Goal: Information Seeking & Learning: Learn about a topic

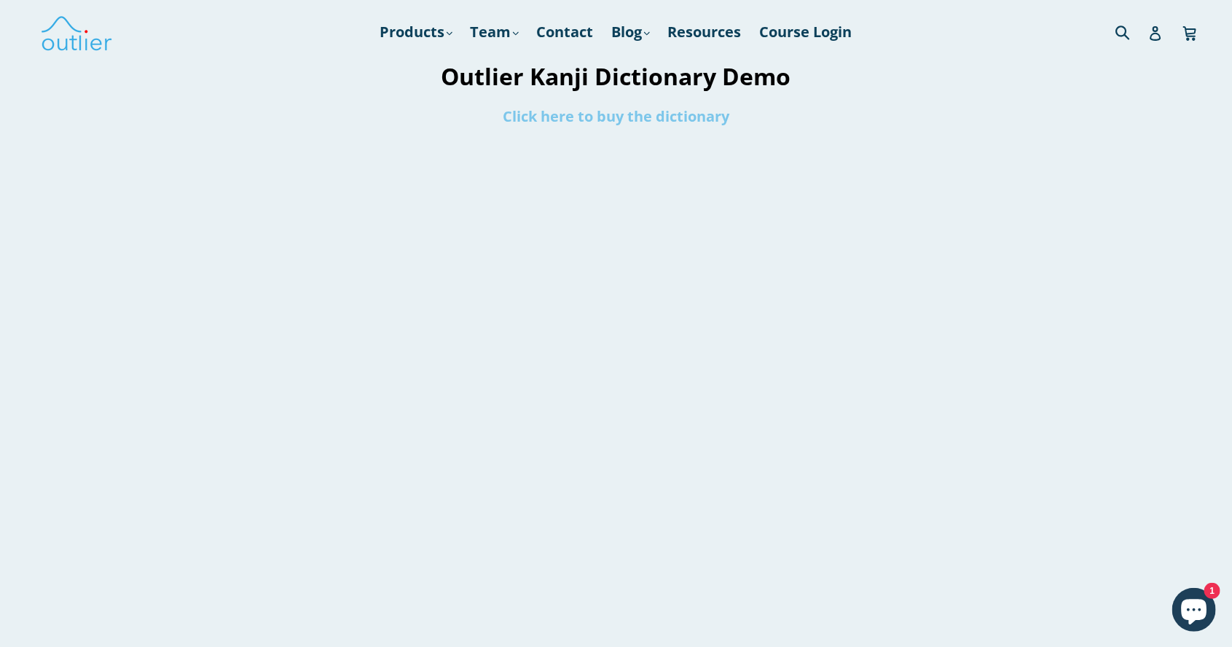
click at [715, 114] on link "Click here to buy the dictionary" at bounding box center [616, 116] width 226 height 20
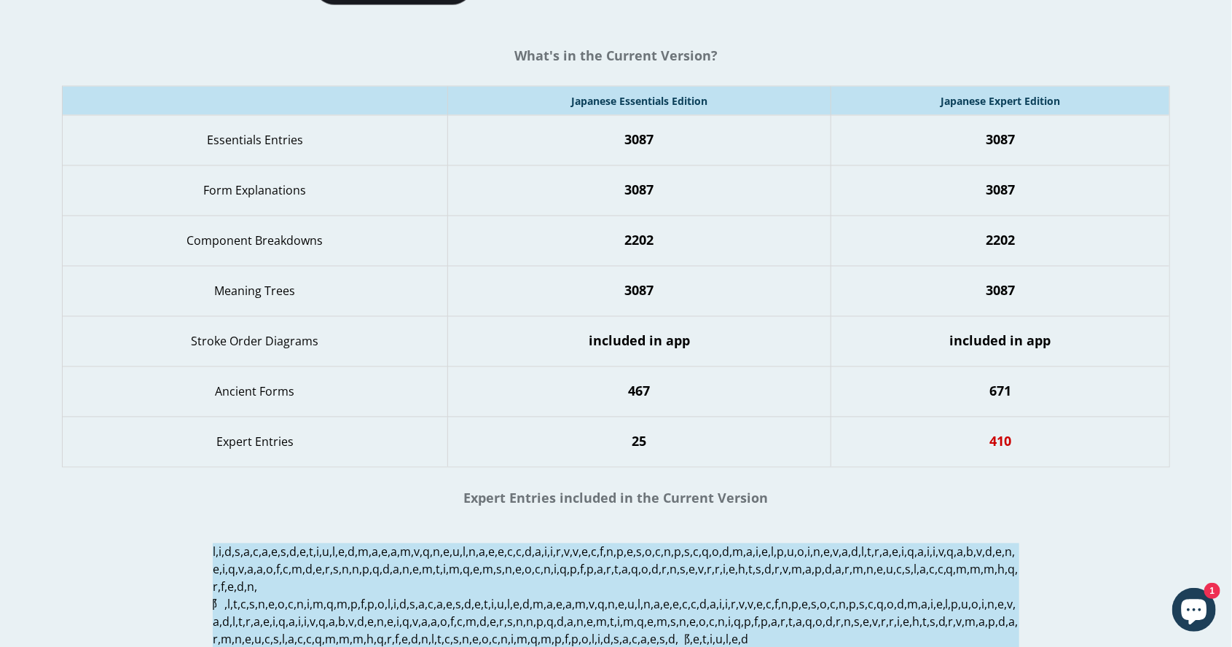
scroll to position [1318, 0]
click at [210, 548] on div at bounding box center [616, 595] width 1232 height 105
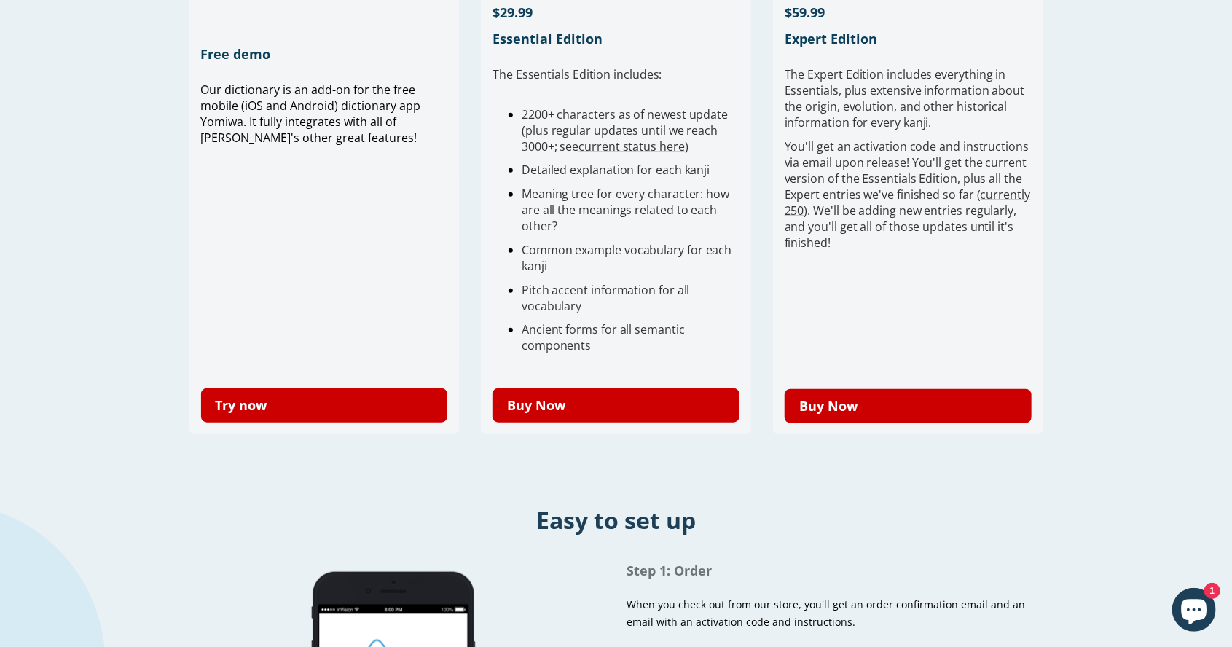
scroll to position [0, 0]
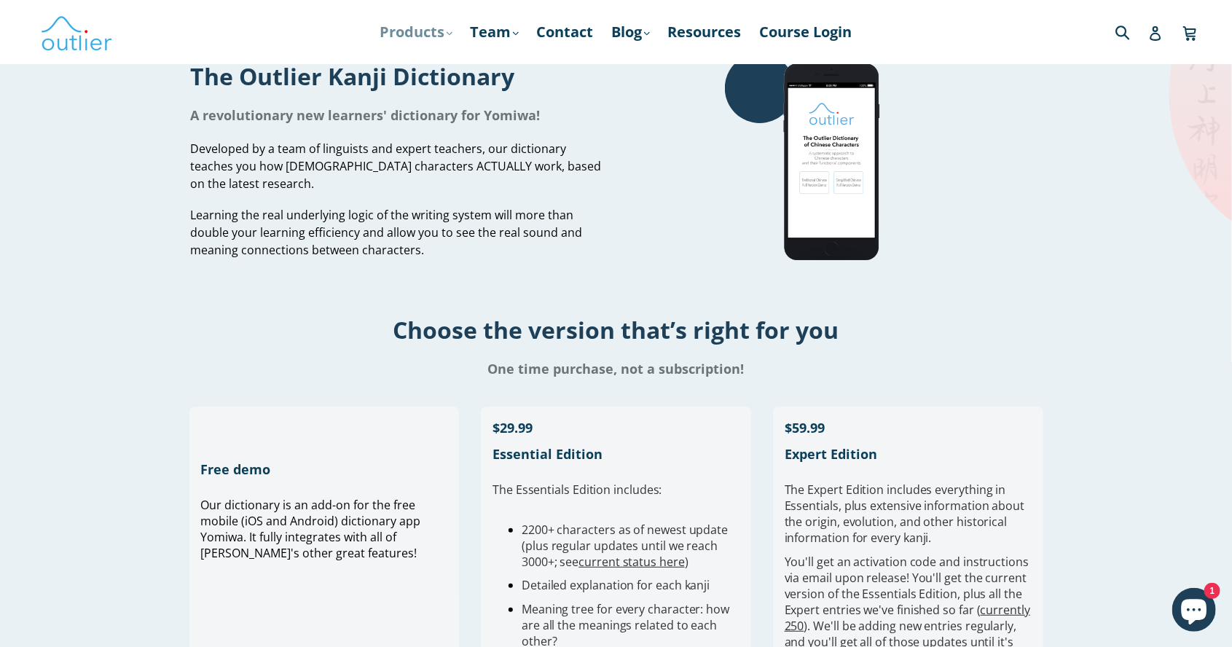
click at [436, 31] on link "Products .cls-1{fill:#231f20} expand" at bounding box center [416, 32] width 87 height 26
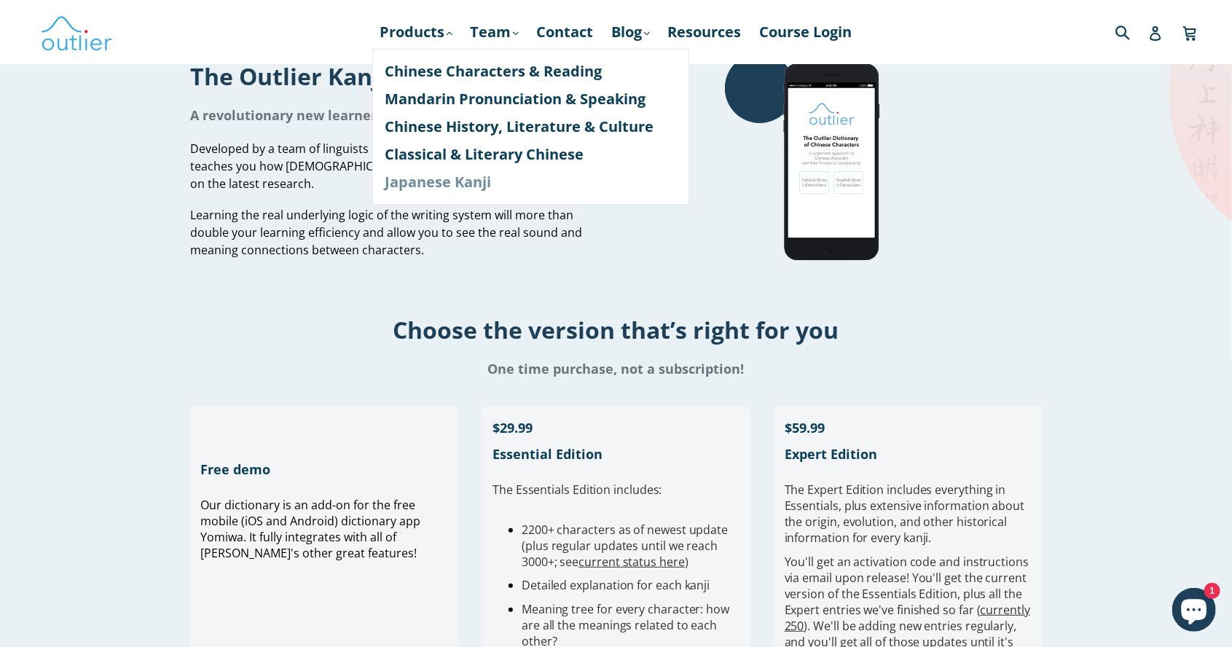
click at [385, 186] on link "Japanese Kanji" at bounding box center [530, 182] width 291 height 28
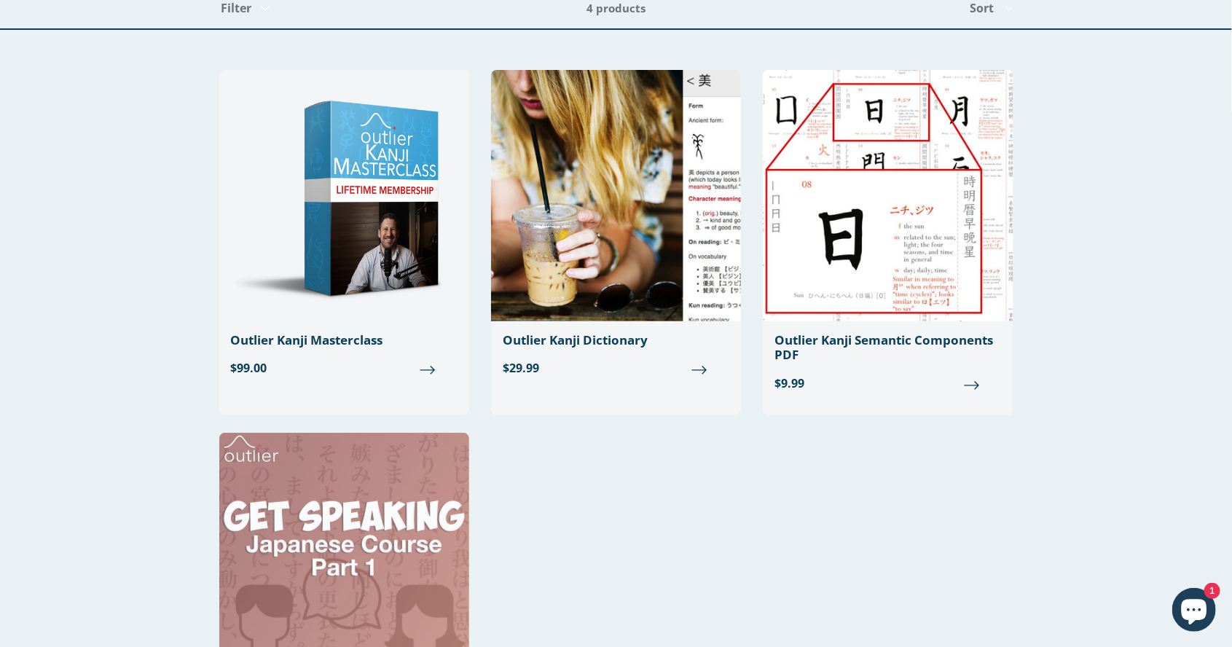
click at [269, 545] on img at bounding box center [344, 558] width 250 height 251
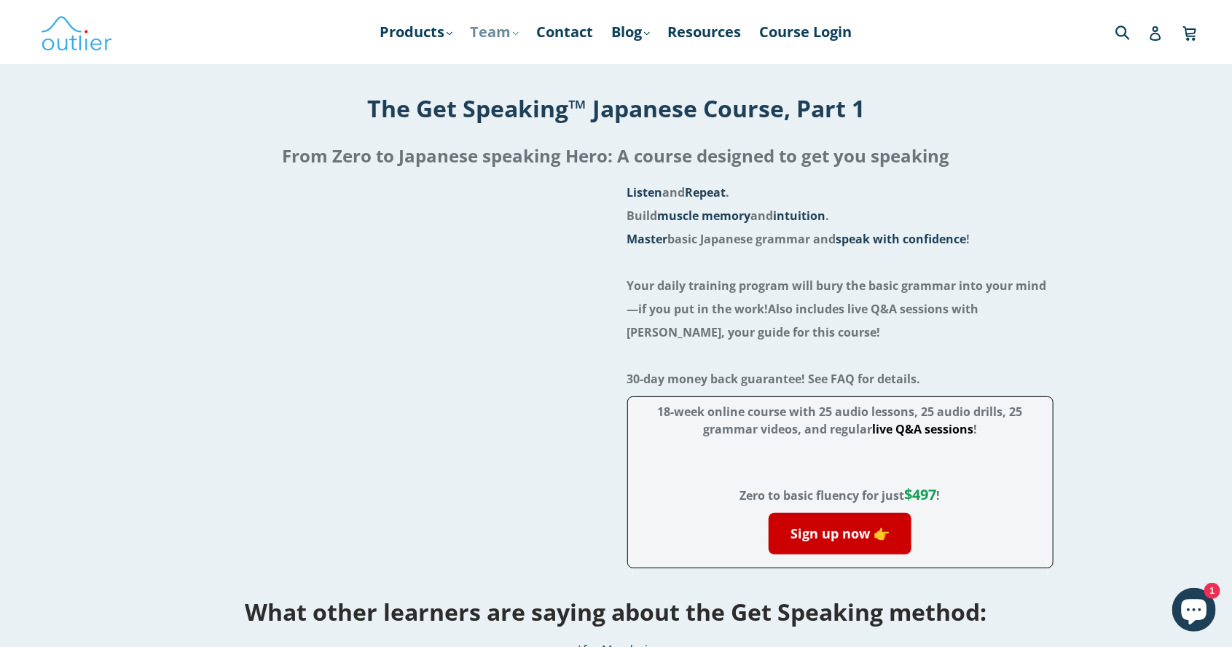
click at [520, 36] on link "Team .cls-1{fill:#231f20} expand" at bounding box center [494, 32] width 63 height 26
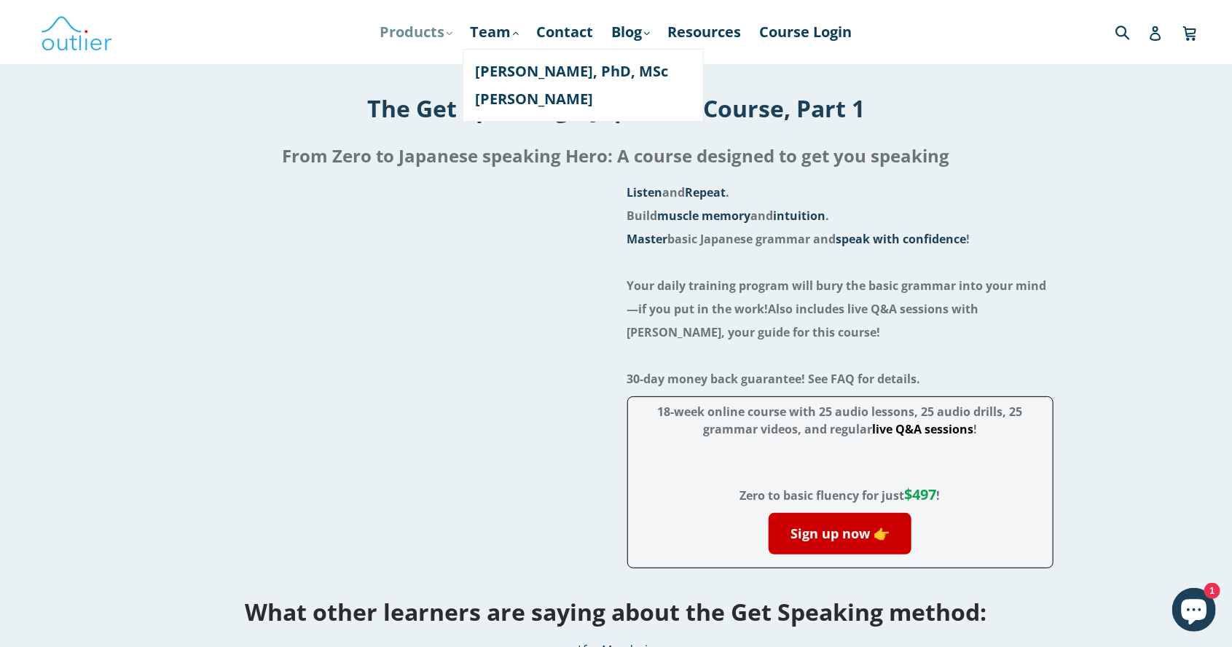
click at [436, 38] on link "Products .cls-1{fill:#231f20} expand" at bounding box center [416, 32] width 87 height 26
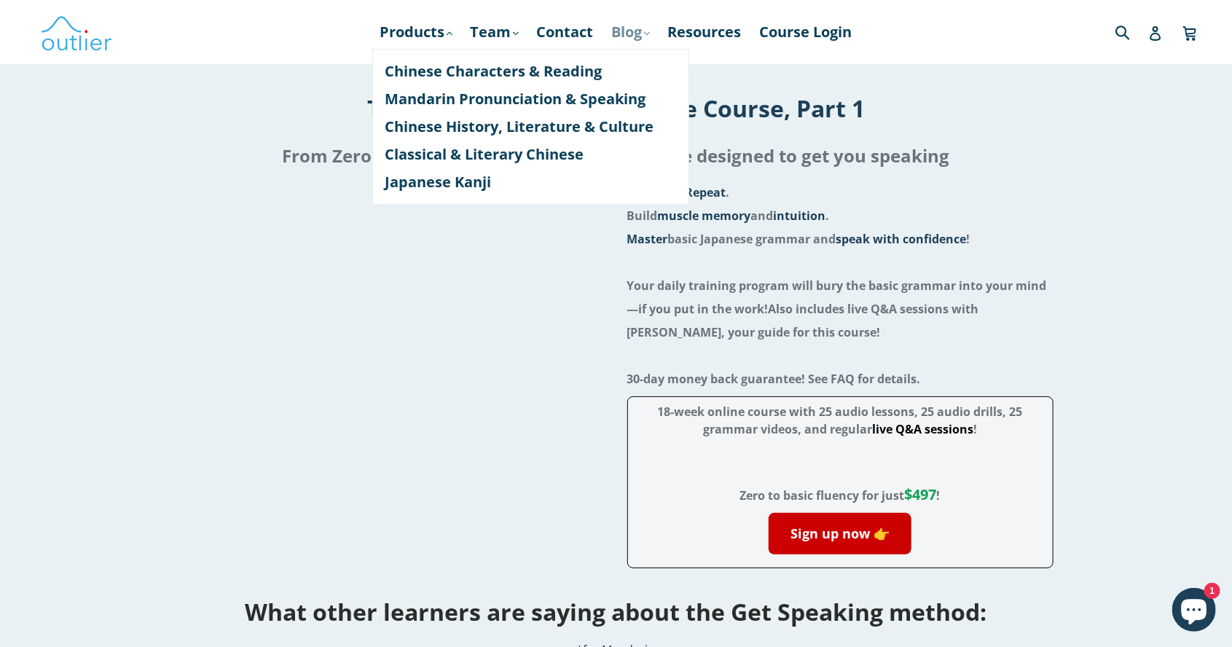
click at [650, 31] on icon ".cls-1{fill:#231f20}" at bounding box center [647, 34] width 6 height 6
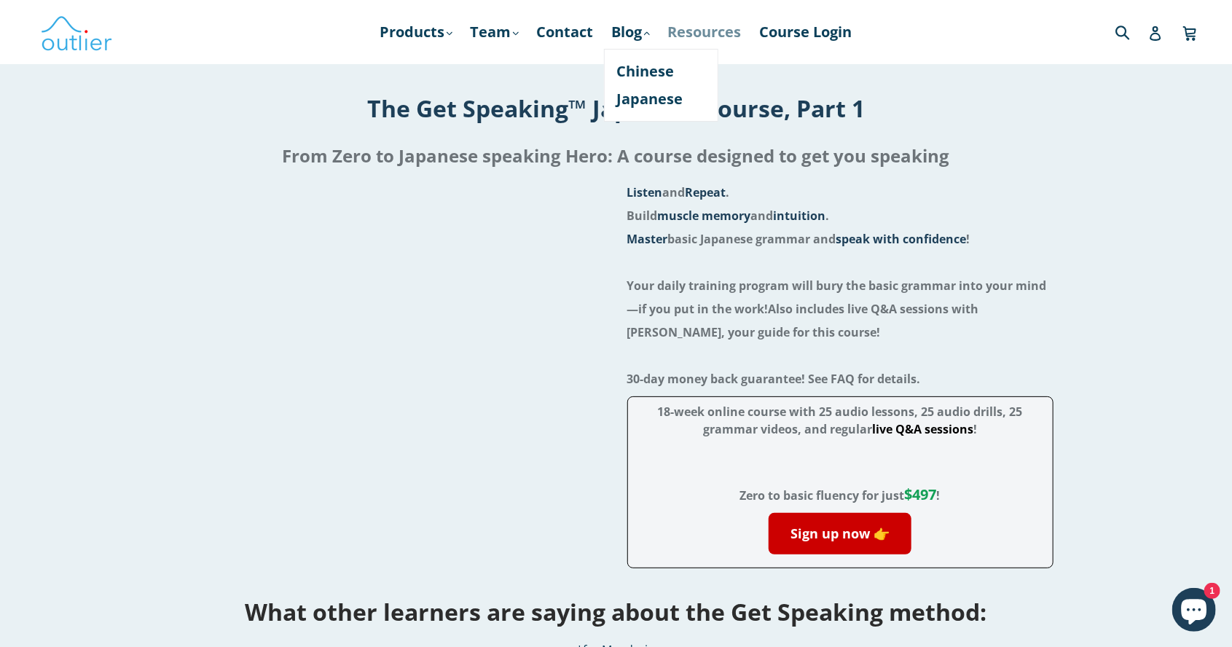
click at [701, 32] on link "Resources" at bounding box center [705, 32] width 88 height 26
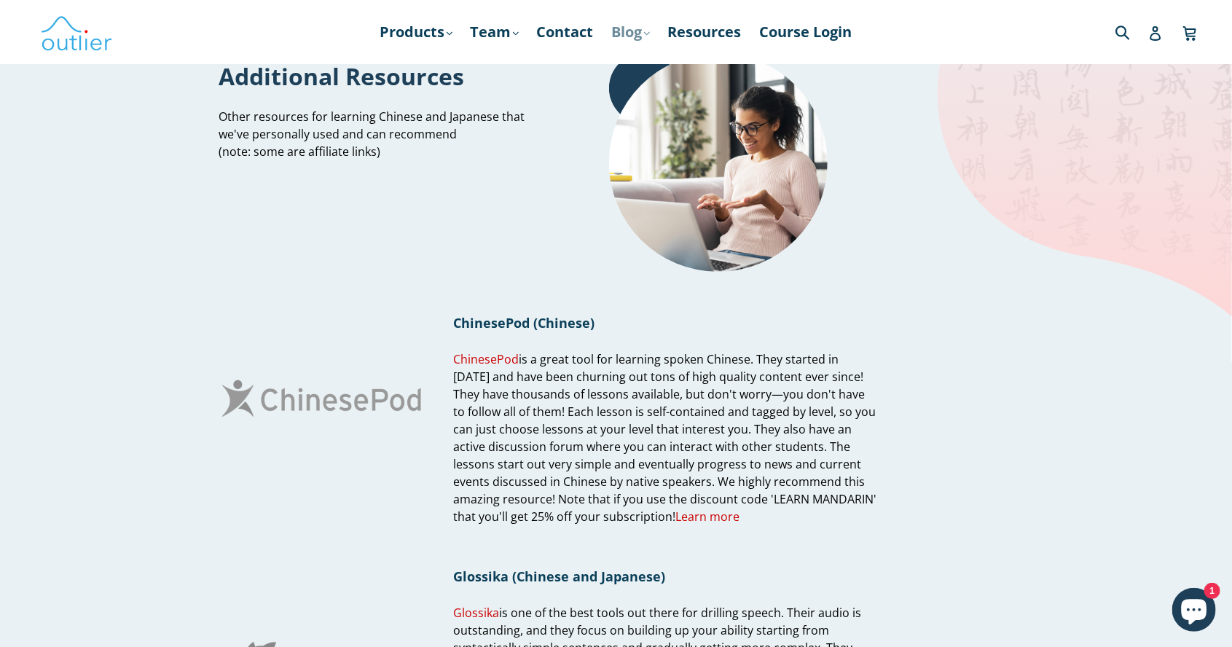
click at [639, 38] on link "Blog .cls-1{fill:#231f20} expand" at bounding box center [630, 32] width 52 height 26
click at [645, 101] on link "Japanese" at bounding box center [661, 99] width 88 height 28
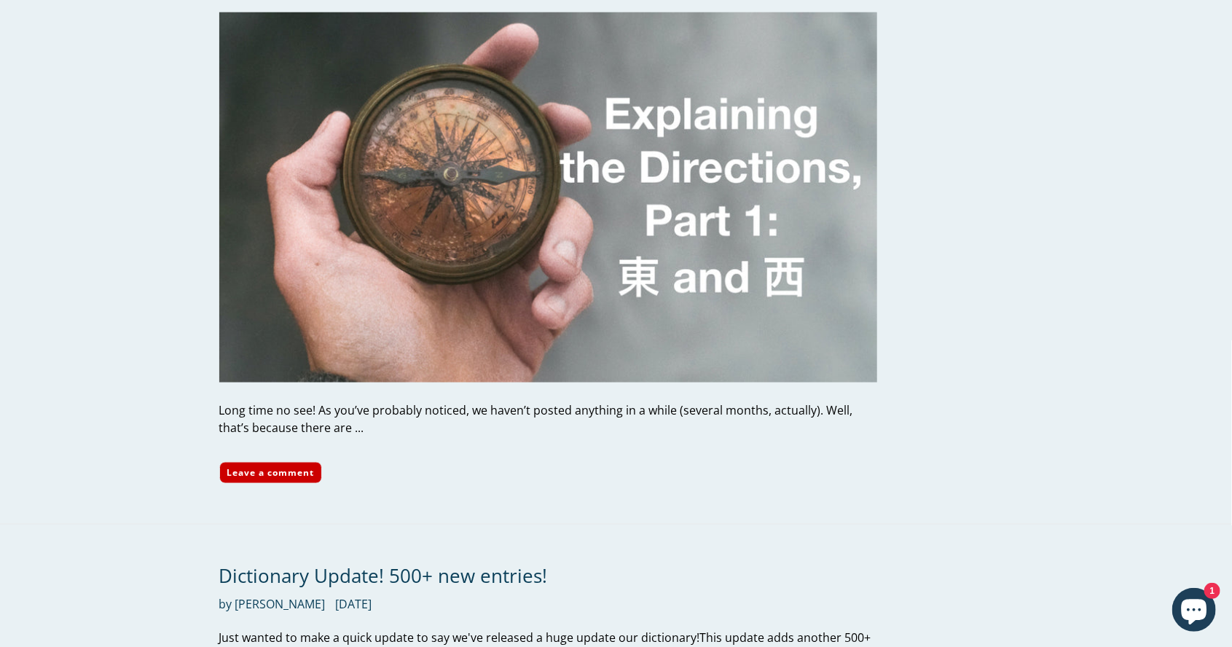
scroll to position [775, 0]
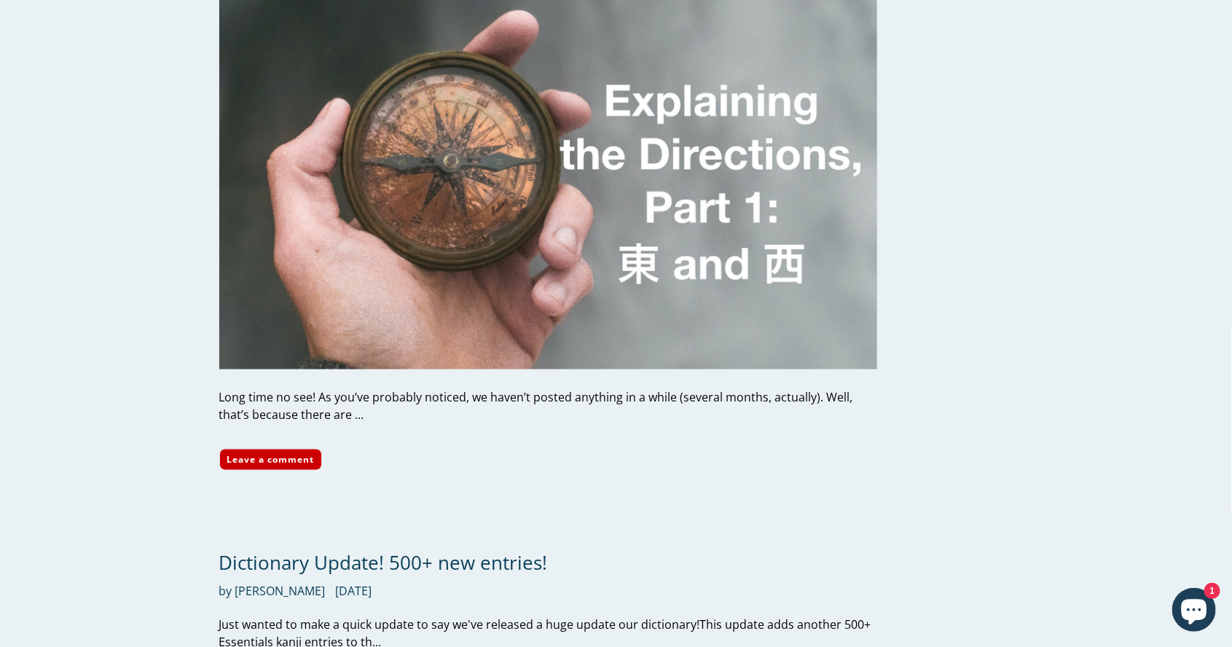
click at [269, 406] on div "Long time no see! As you’ve probably noticed, we haven’t posted anything in a w…" at bounding box center [548, 405] width 658 height 35
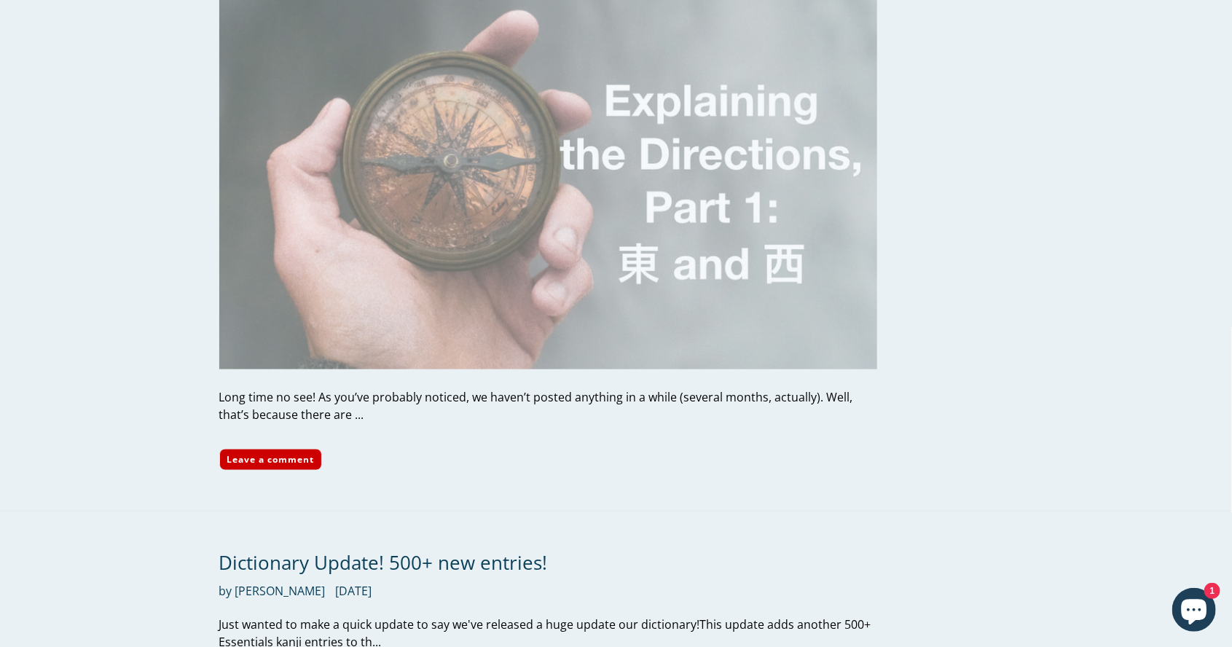
click at [359, 151] on img at bounding box center [548, 184] width 658 height 370
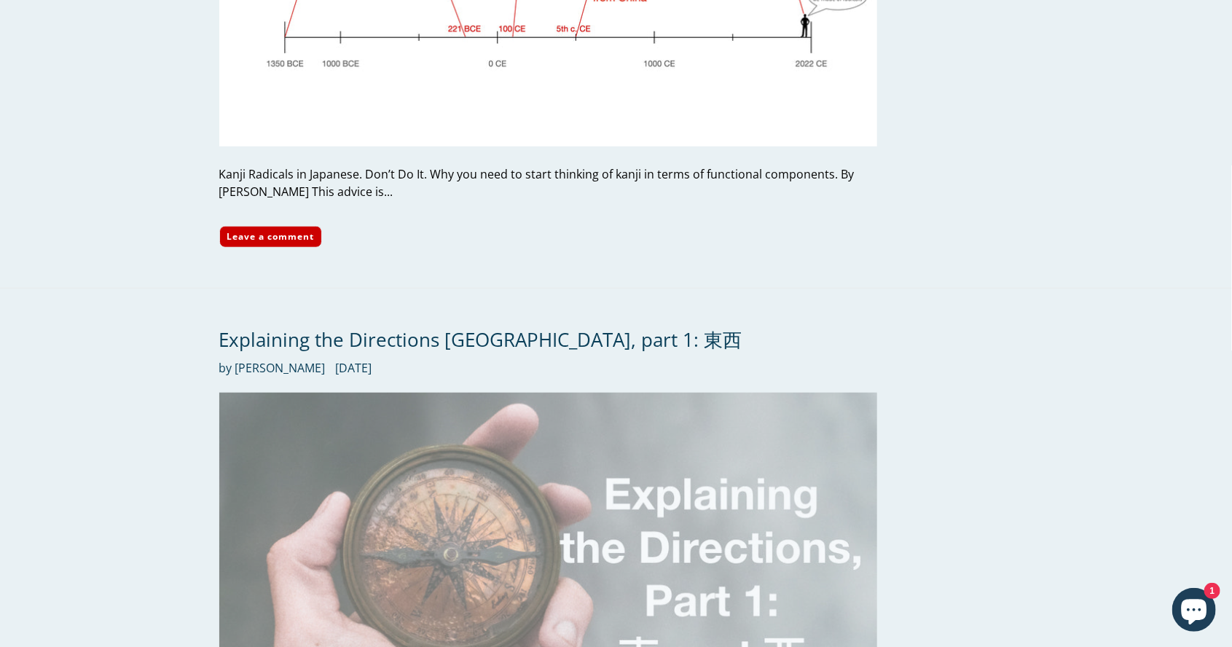
scroll to position [0, 0]
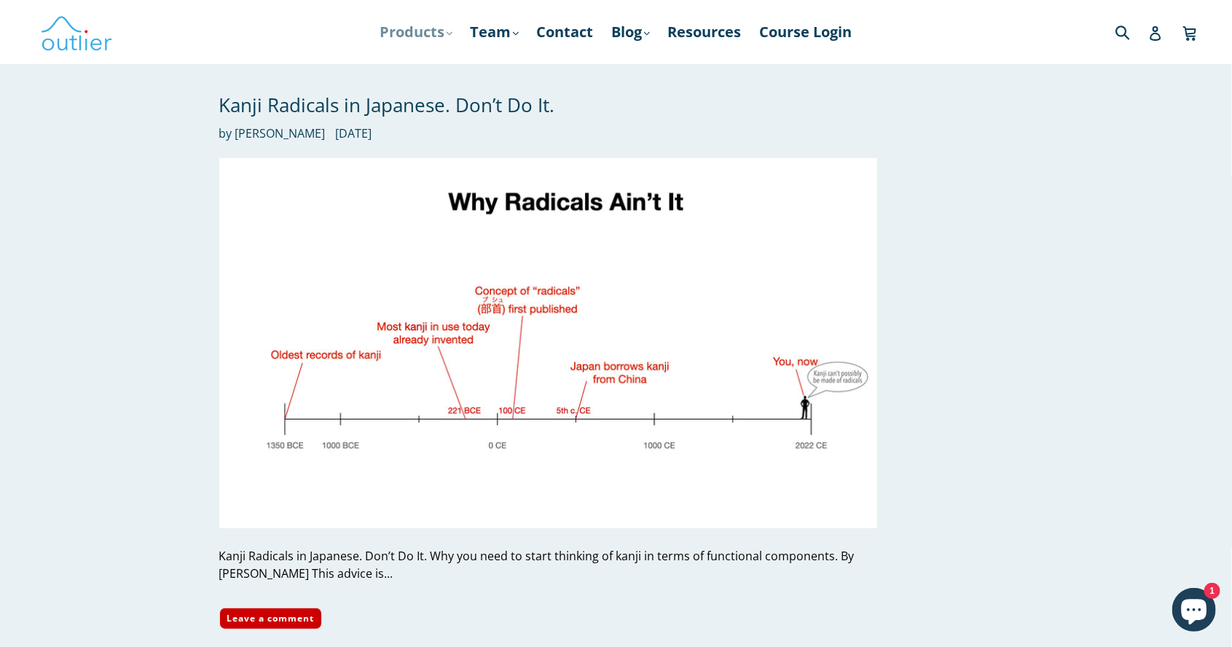
click at [435, 38] on link "Products .cls-1{fill:#231f20} expand" at bounding box center [416, 32] width 87 height 26
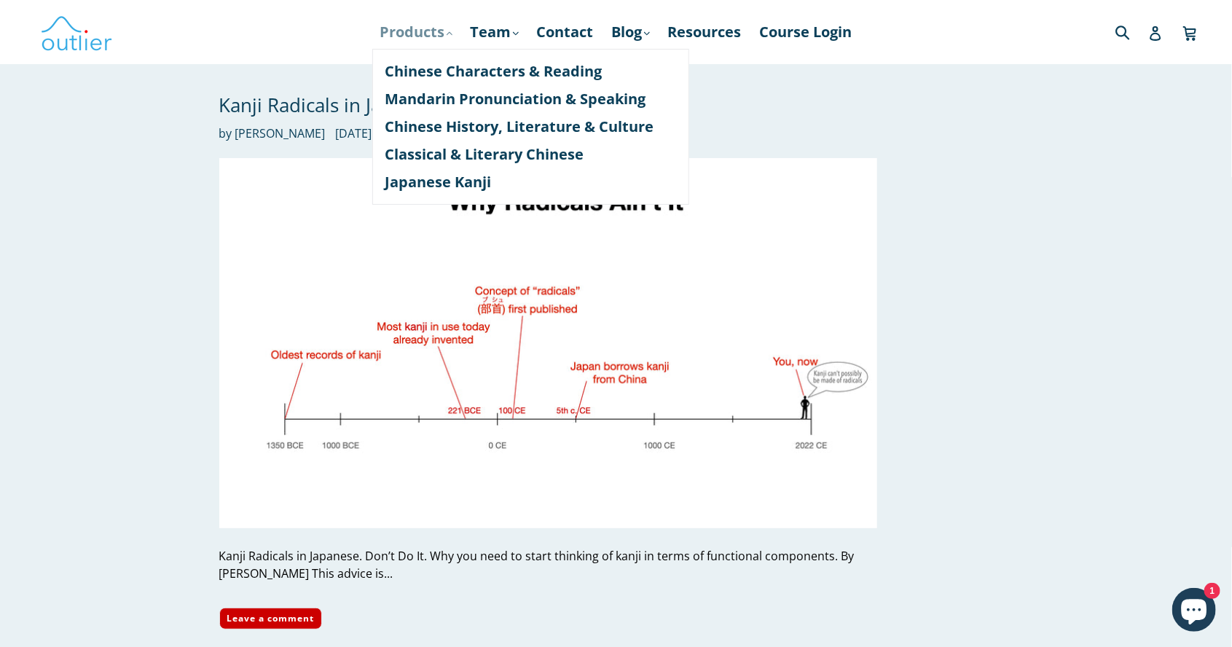
scroll to position [15, 0]
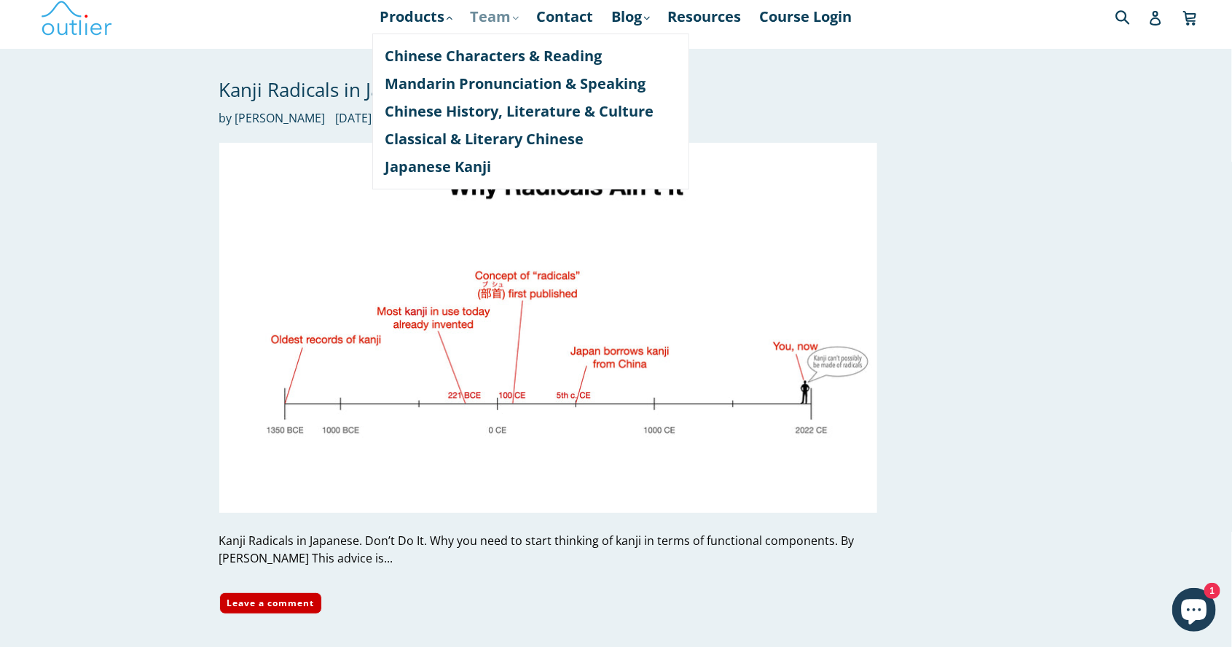
click at [494, 13] on link "Team .cls-1{fill:#231f20} expand" at bounding box center [494, 17] width 63 height 26
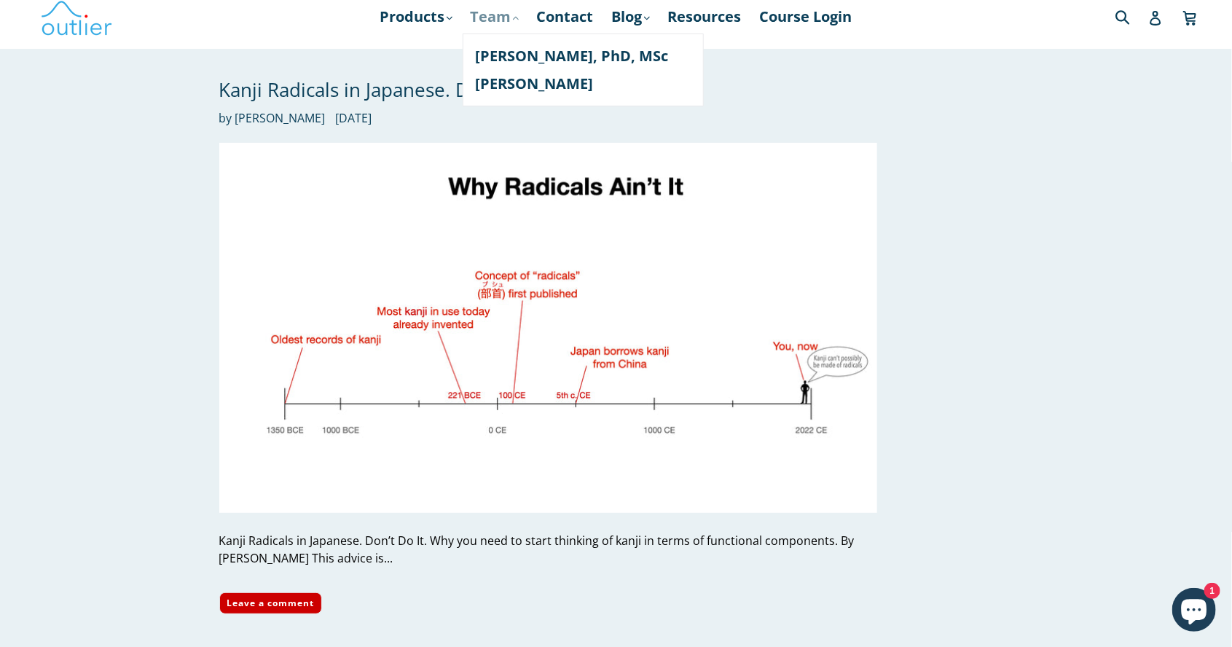
scroll to position [0, 0]
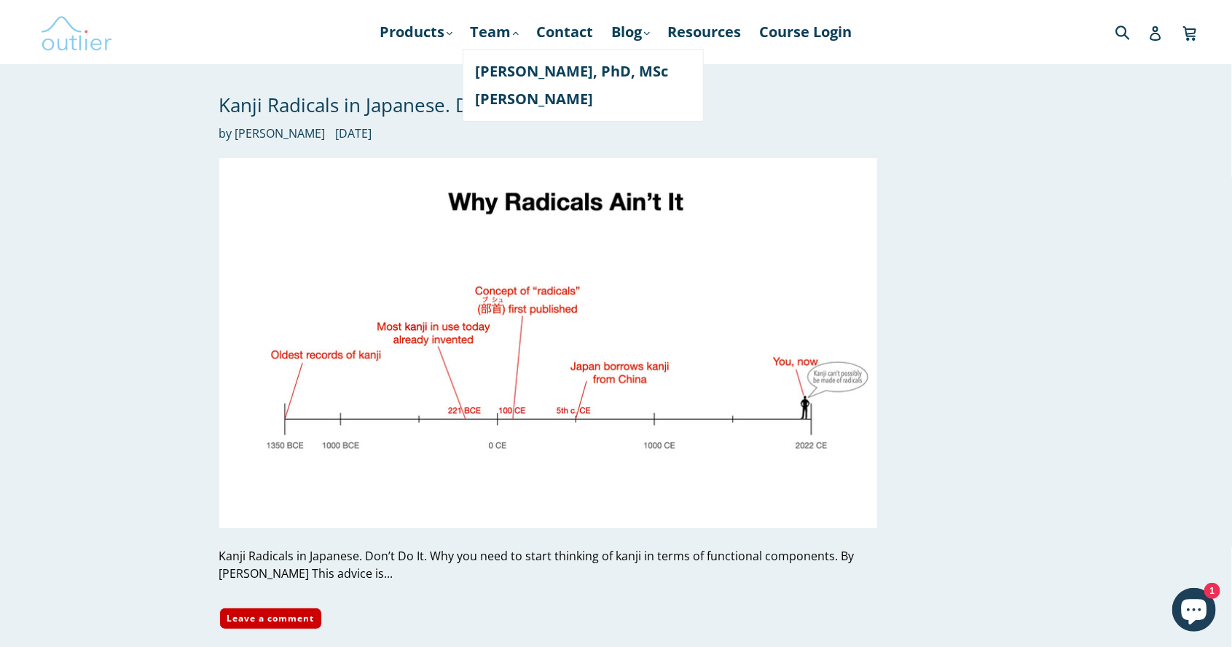
click at [67, 43] on img at bounding box center [76, 32] width 73 height 42
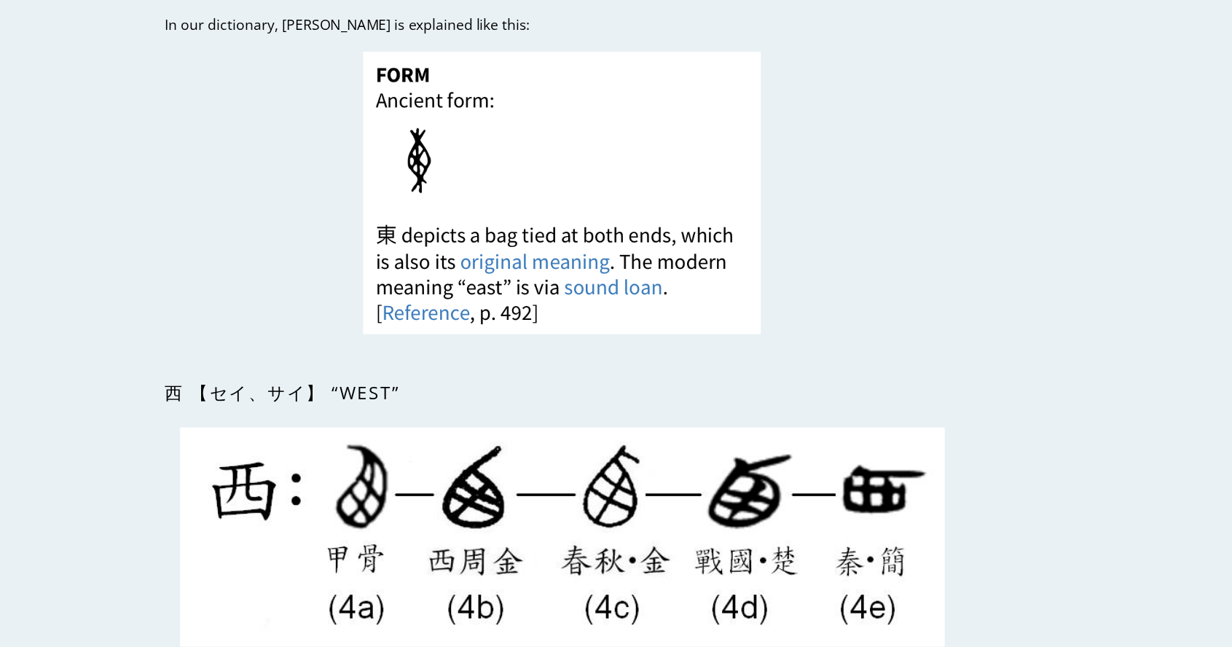
scroll to position [2304, 0]
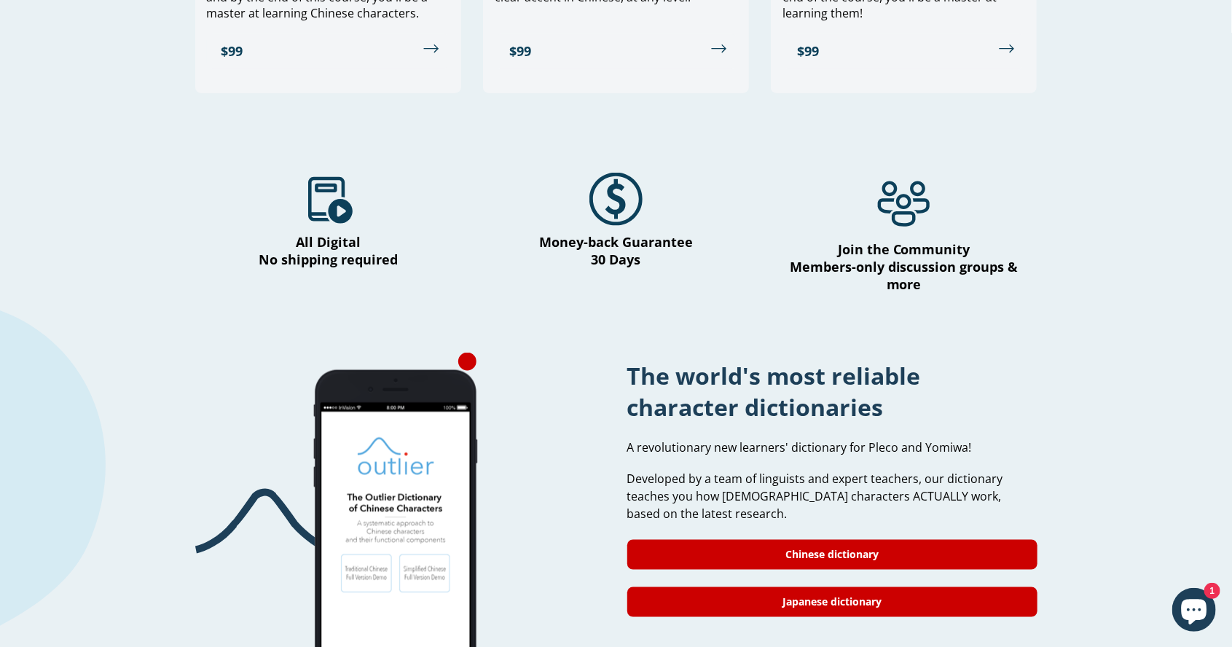
scroll to position [890, 0]
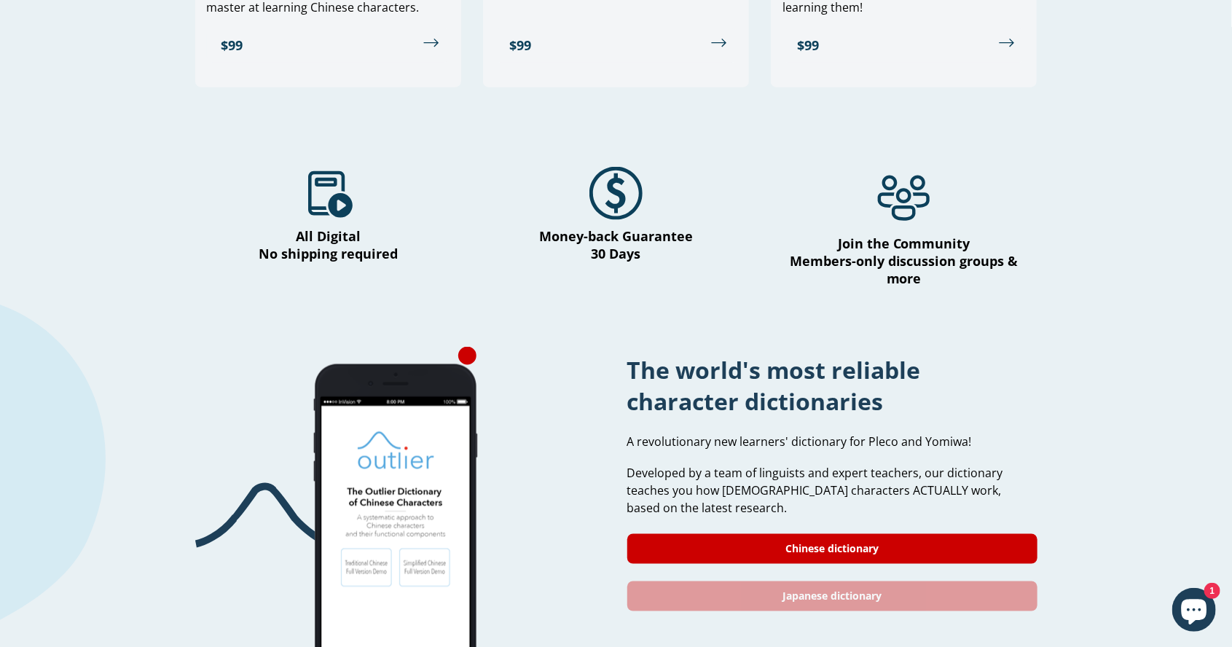
click at [962, 583] on link "Japanese dictionary" at bounding box center [832, 596] width 410 height 30
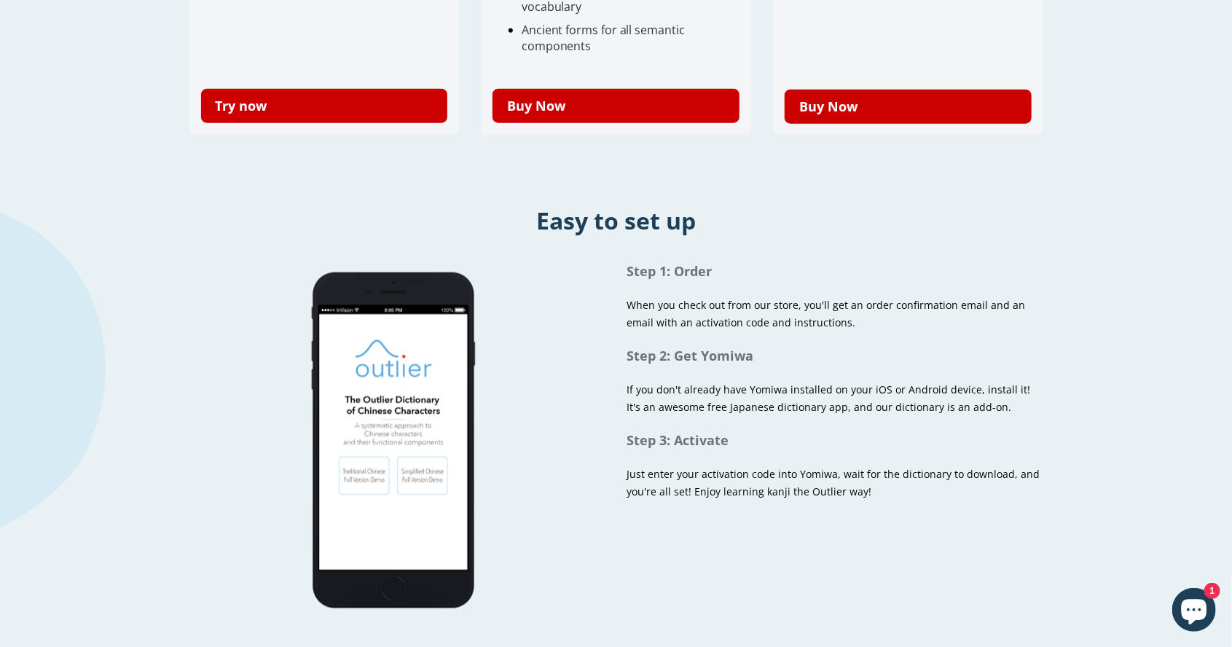
scroll to position [714, 0]
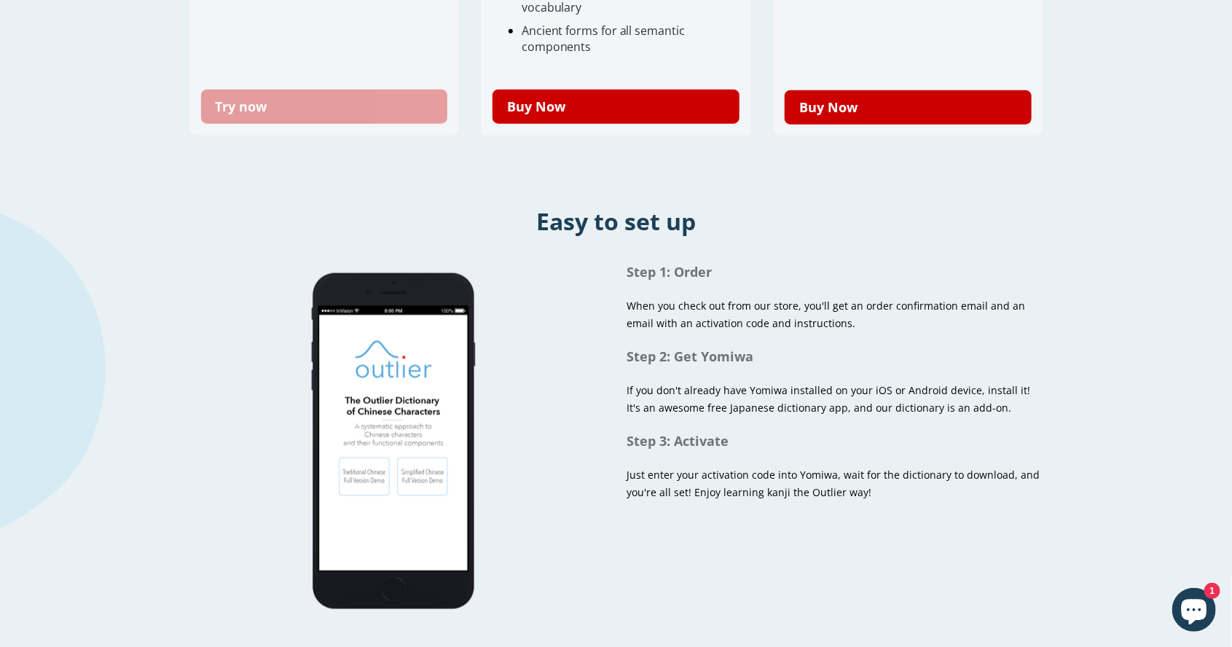
click at [217, 101] on link "Try now" at bounding box center [324, 107] width 247 height 34
